Goal: Check status: Check status

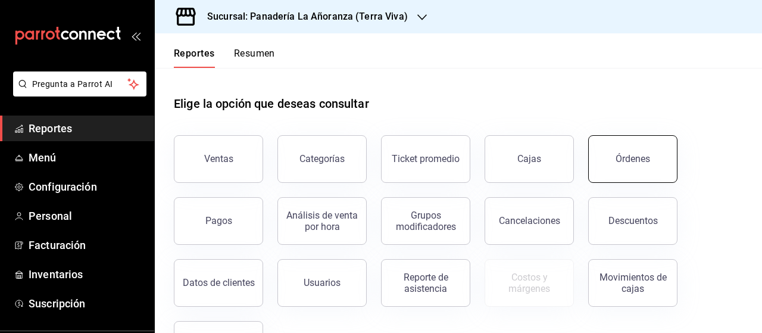
click at [635, 156] on div "Órdenes" at bounding box center [633, 158] width 35 height 11
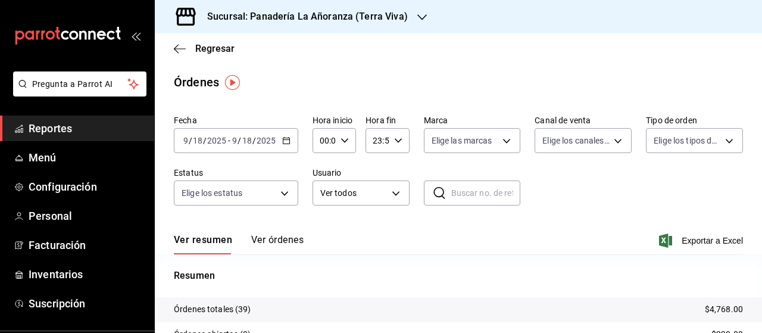
click at [411, 16] on div "Sucursal: Panadería La Añoranza (Terra Viva)" at bounding box center [297, 16] width 267 height 33
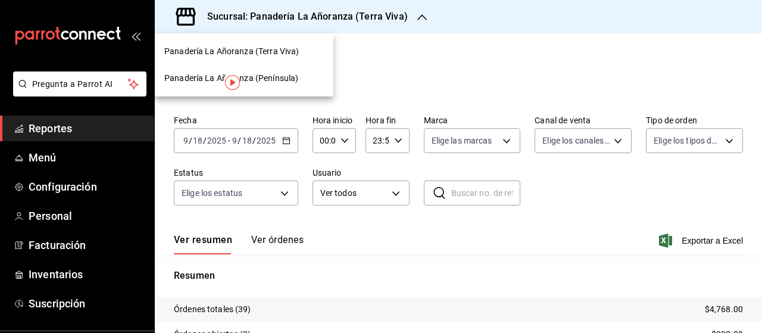
click at [281, 85] on div "Panadería La Añoranza (Península)" at bounding box center [244, 78] width 179 height 27
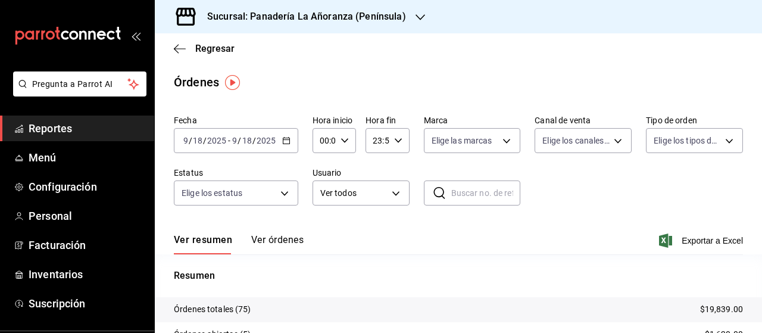
click at [41, 123] on span "Reportes" at bounding box center [87, 128] width 116 height 16
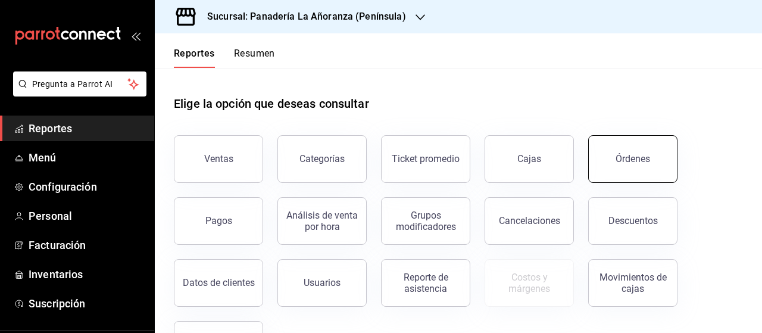
click at [627, 158] on div "Órdenes" at bounding box center [633, 158] width 35 height 11
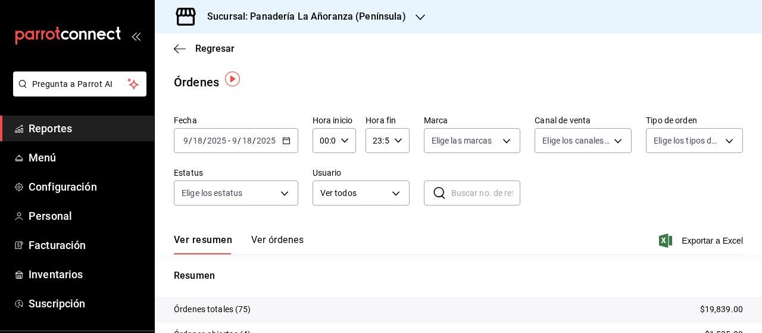
scroll to position [60, 0]
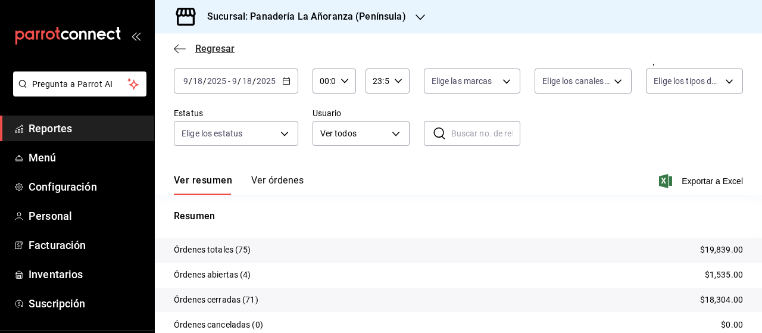
click at [181, 46] on icon "button" at bounding box center [180, 48] width 12 height 11
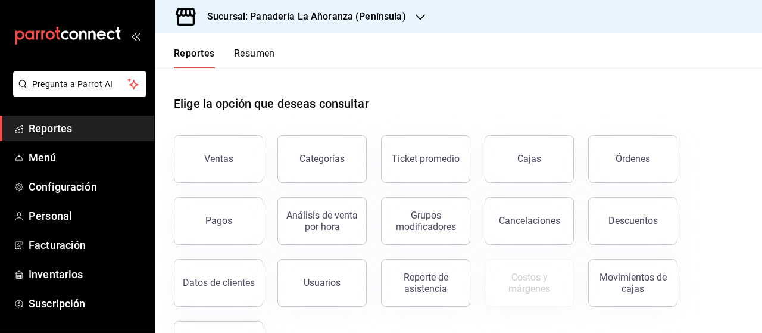
click at [243, 54] on button "Resumen" at bounding box center [254, 58] width 41 height 20
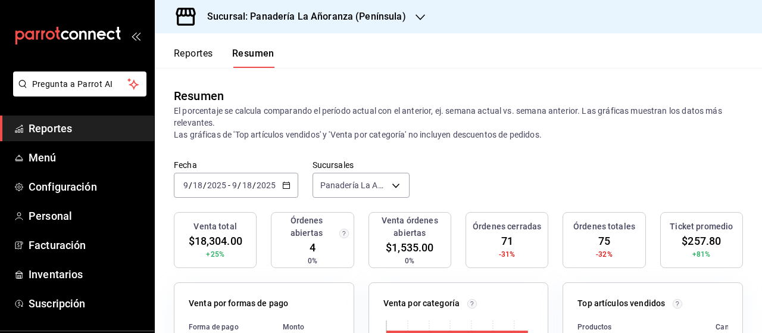
click at [398, 16] on h3 "Sucursal: Panadería La Añoranza (Península)" at bounding box center [302, 17] width 208 height 14
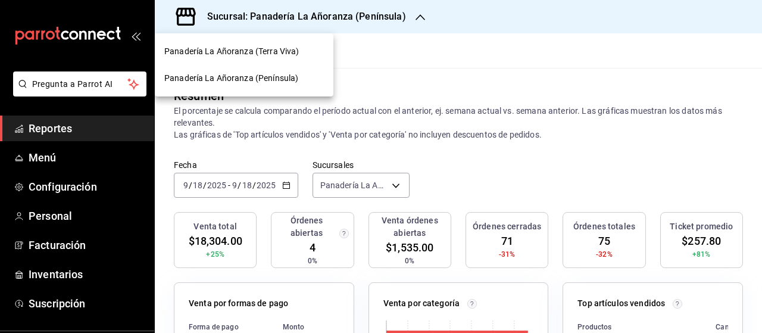
click at [265, 55] on span "Panadería La Añoranza (Terra Viva)" at bounding box center [231, 51] width 135 height 13
